Goal: Transaction & Acquisition: Purchase product/service

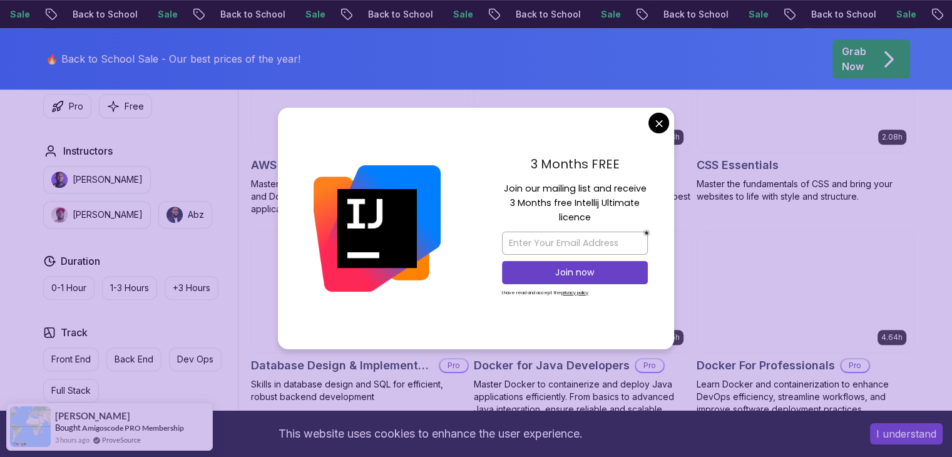
scroll to position [946, 0]
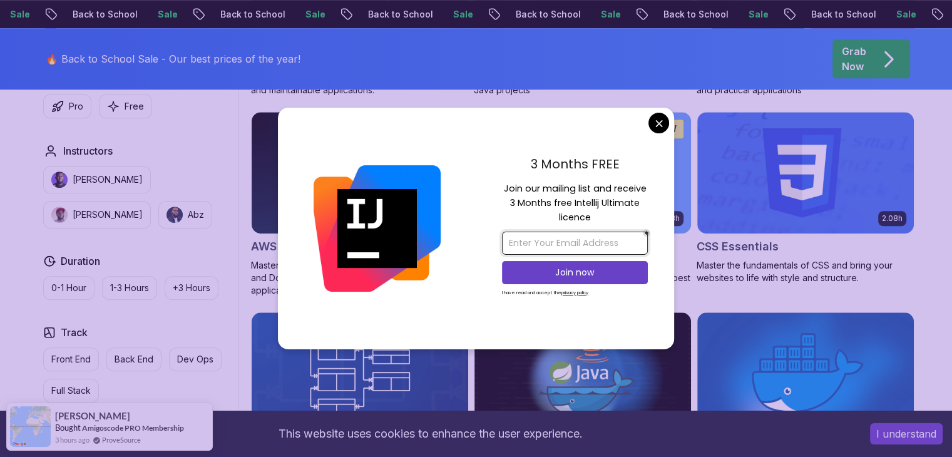
click at [557, 243] on input "email" at bounding box center [575, 243] width 146 height 23
type input "[EMAIL_ADDRESS][DOMAIN_NAME]"
click at [589, 273] on p "Join now" at bounding box center [575, 272] width 118 height 13
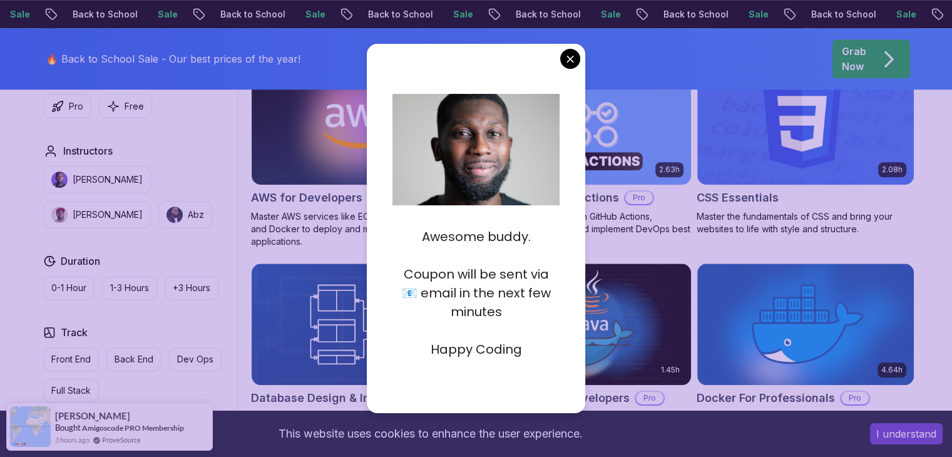
scroll to position [996, 0]
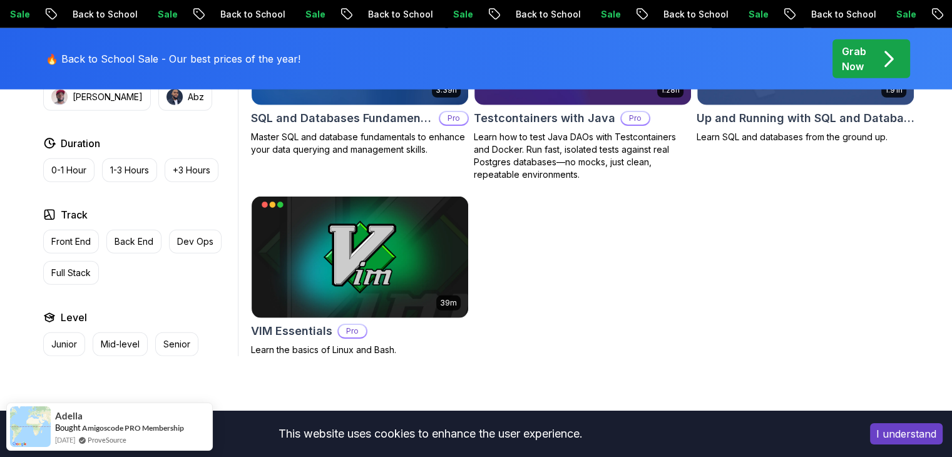
scroll to position [3542, 0]
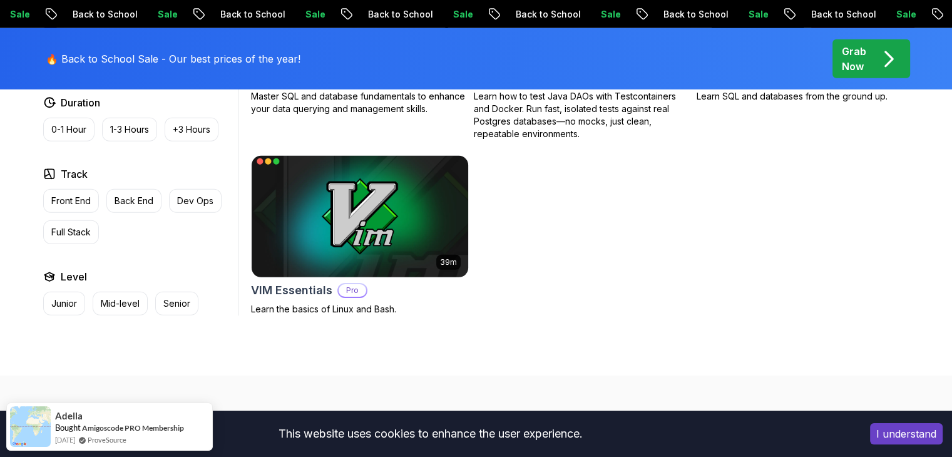
click at [327, 190] on img at bounding box center [359, 216] width 227 height 127
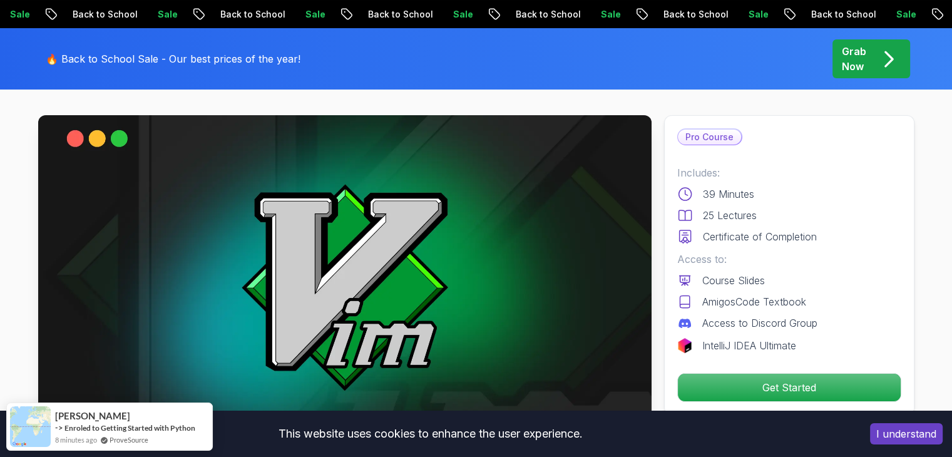
scroll to position [49, 0]
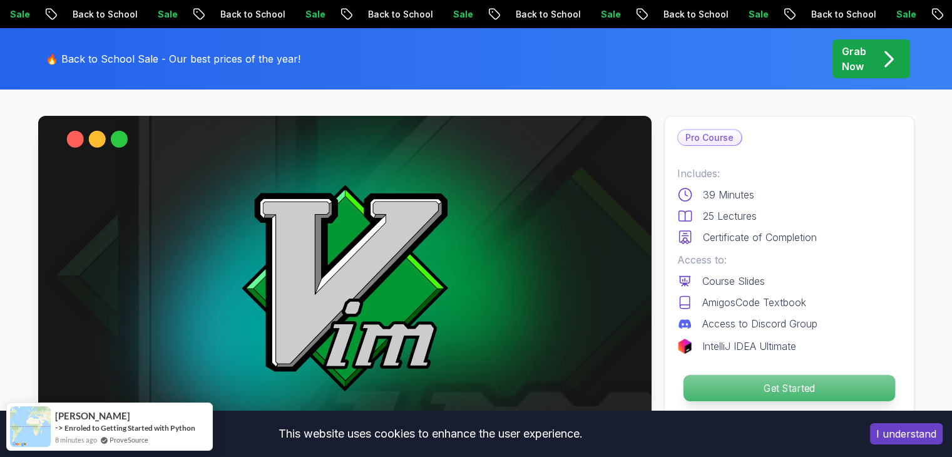
click at [706, 384] on p "Get Started" at bounding box center [789, 388] width 212 height 26
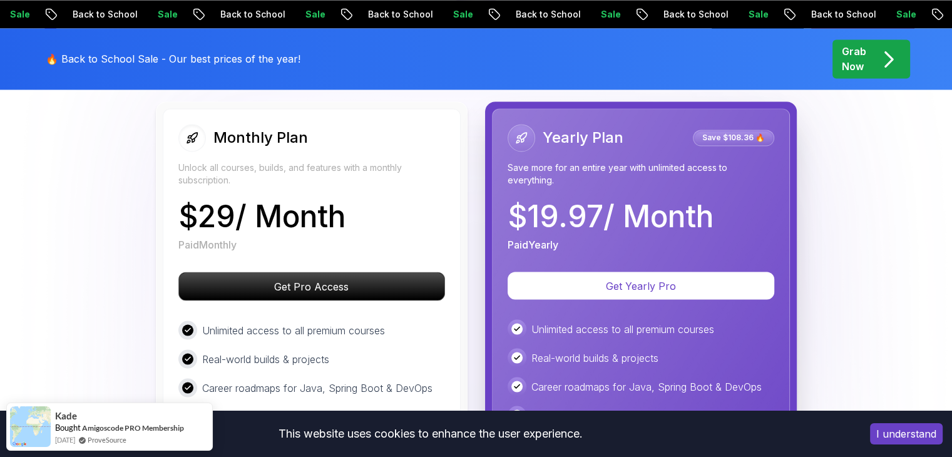
scroll to position [2138, 0]
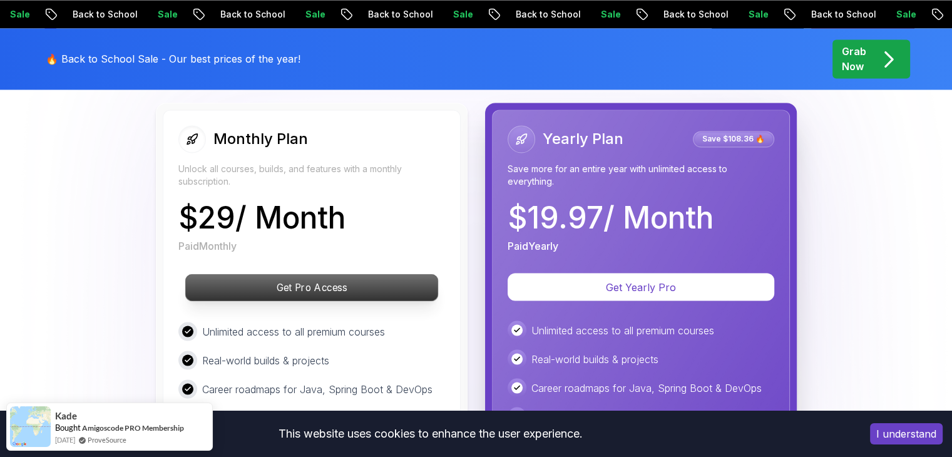
click at [376, 288] on p "Get Pro Access" at bounding box center [311, 287] width 252 height 26
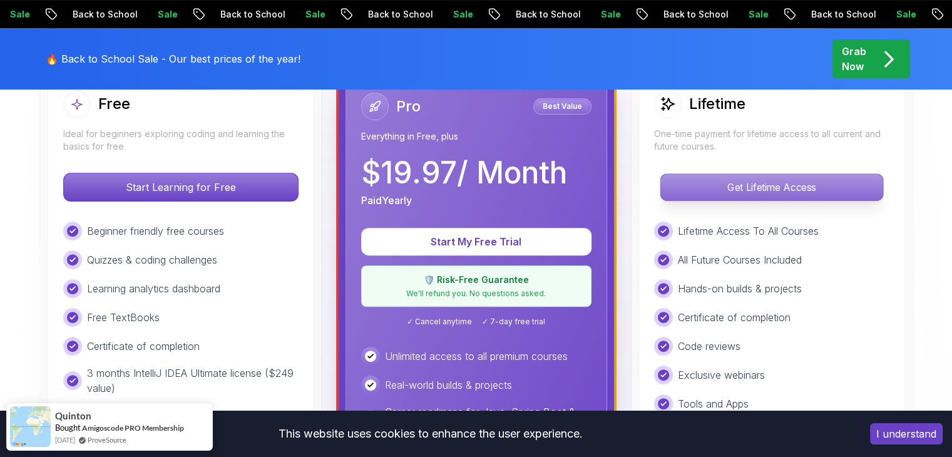
scroll to position [389, 0]
click at [778, 187] on p "Get Lifetime Access" at bounding box center [771, 188] width 222 height 26
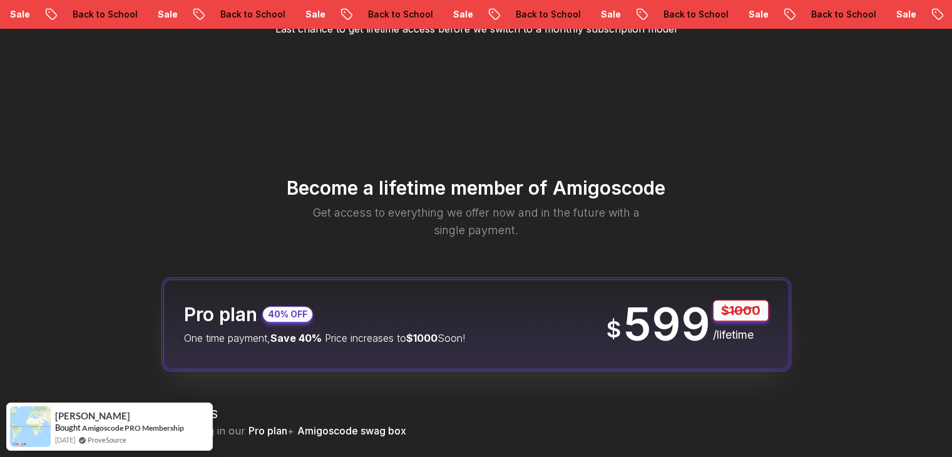
scroll to position [1376, 0]
